Goal: Find specific page/section: Find specific page/section

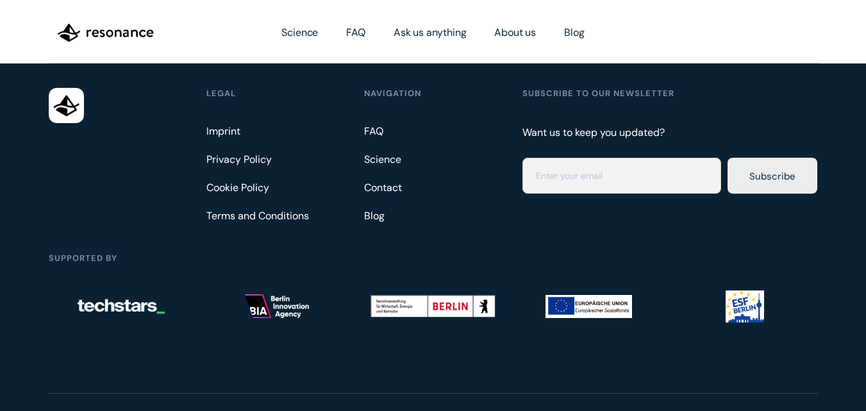
scroll to position [3589, 0]
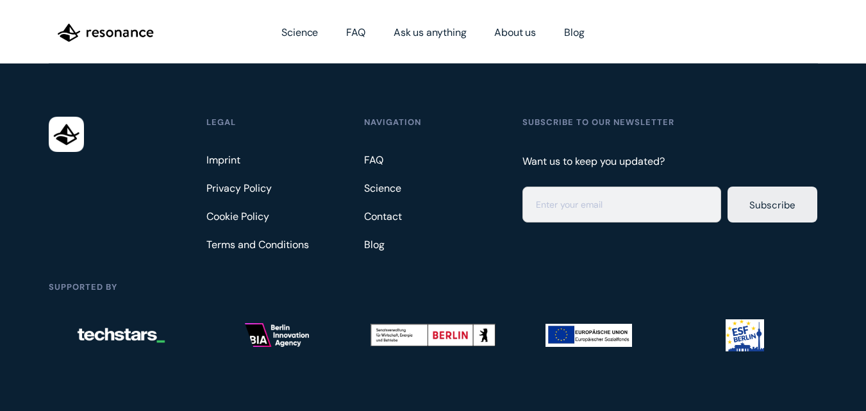
drag, startPoint x: 109, startPoint y: 199, endPoint x: 435, endPoint y: 212, distance: 325.8
click at [115, 199] on div at bounding box center [122, 189] width 147 height 144
click at [385, 206] on link "Contact" at bounding box center [385, 216] width 42 height 21
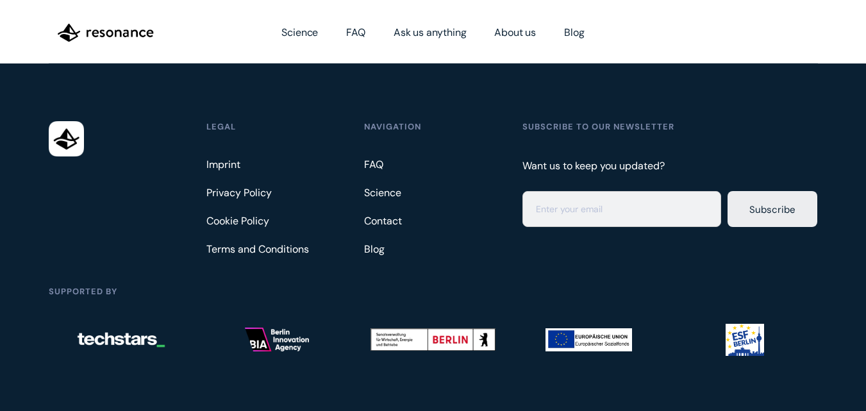
scroll to position [3525, 0]
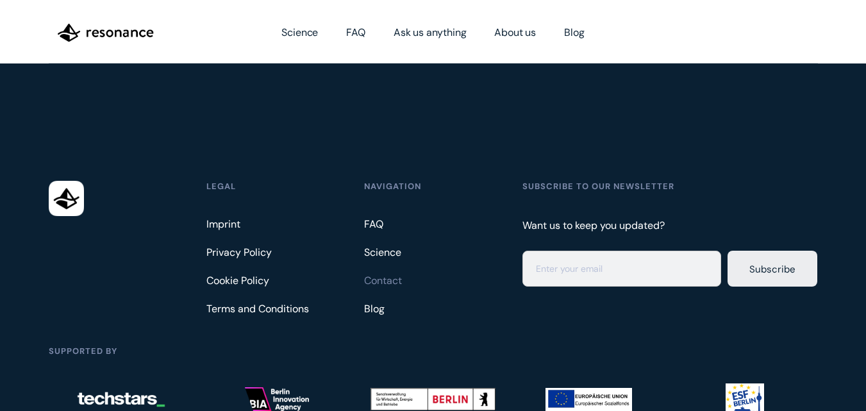
click at [377, 270] on link "Contact" at bounding box center [385, 280] width 42 height 21
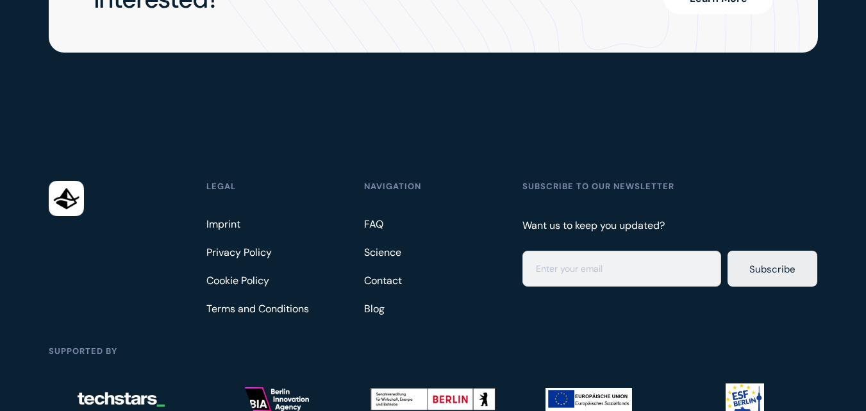
click at [373, 299] on link "Blog" at bounding box center [376, 309] width 24 height 21
